Goal: Task Accomplishment & Management: Complete application form

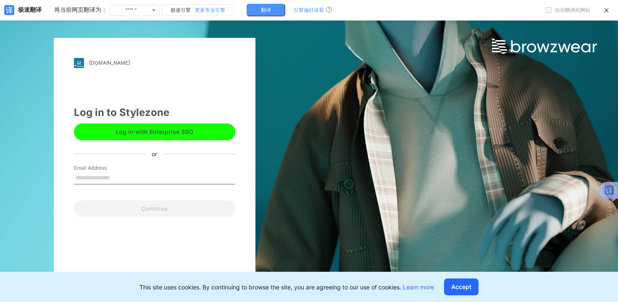
click at [105, 178] on input "Email Address" at bounding box center [154, 178] width 161 height 13
type input "**********"
click at [461, 287] on button "Accept" at bounding box center [461, 286] width 34 height 17
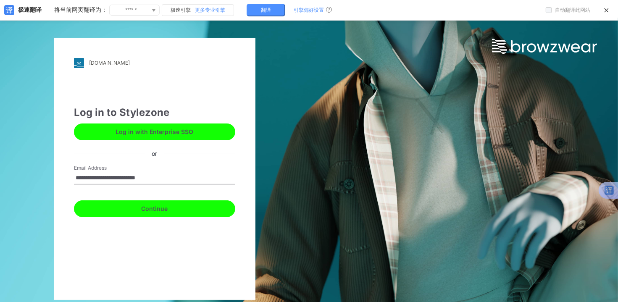
click at [159, 207] on button "Continue" at bounding box center [154, 208] width 161 height 17
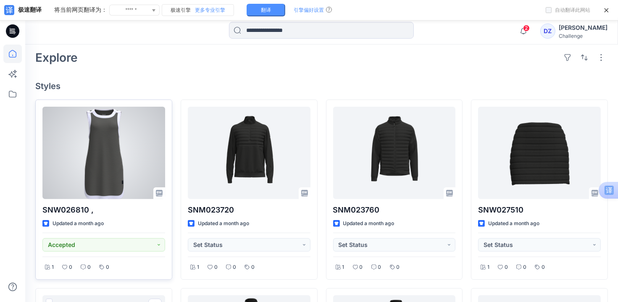
scroll to position [193, 0]
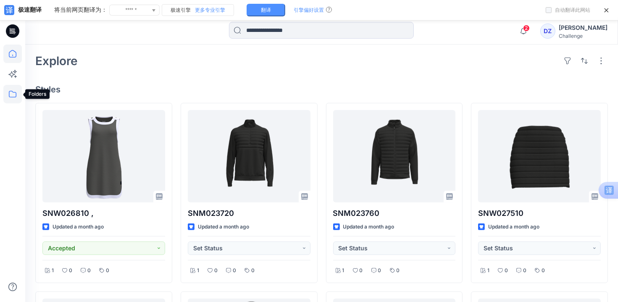
click at [16, 95] on icon at bounding box center [13, 94] width 8 height 7
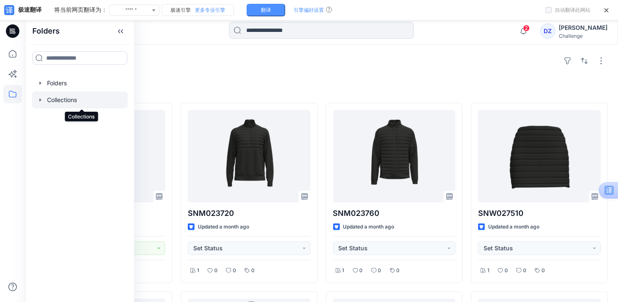
click at [83, 100] on div at bounding box center [80, 100] width 96 height 17
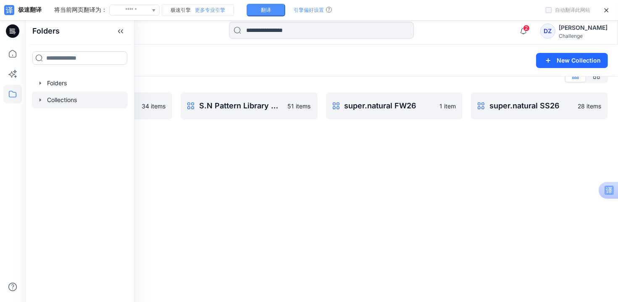
click at [306, 168] on div "Collections New Collection Collections List S.N Pattern Library Men 34 items S.…" at bounding box center [321, 164] width 592 height 275
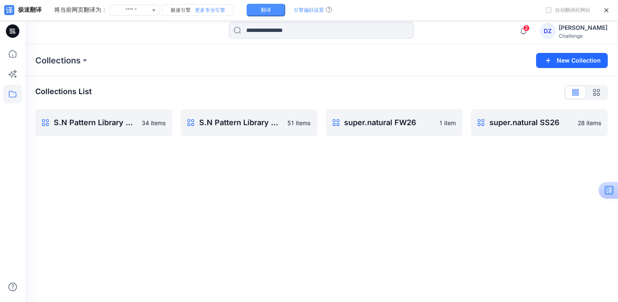
scroll to position [0, 0]
click at [12, 58] on icon at bounding box center [12, 54] width 18 height 18
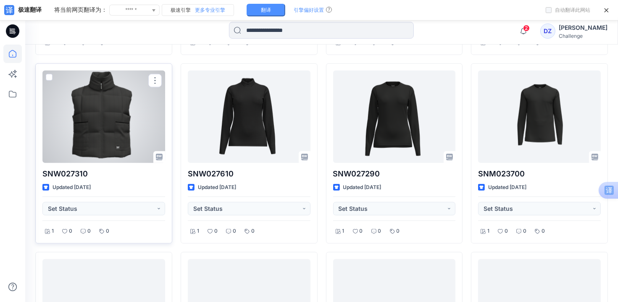
scroll to position [791, 0]
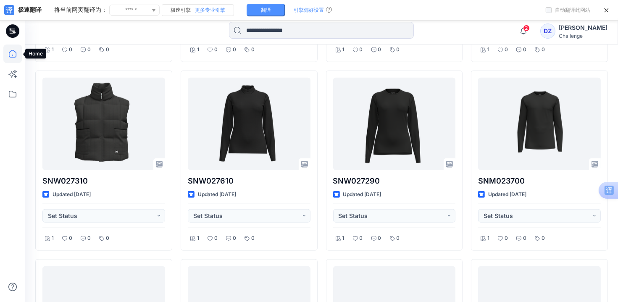
click at [15, 55] on icon at bounding box center [12, 54] width 18 height 18
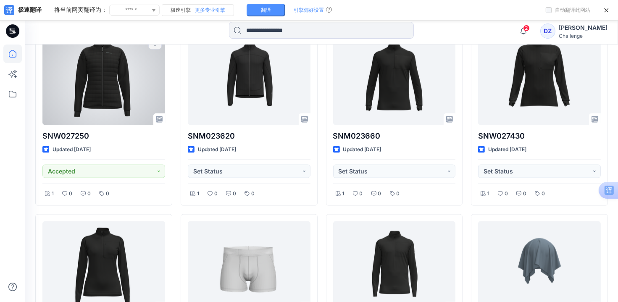
scroll to position [1043, 0]
